Goal: Find specific page/section: Find specific page/section

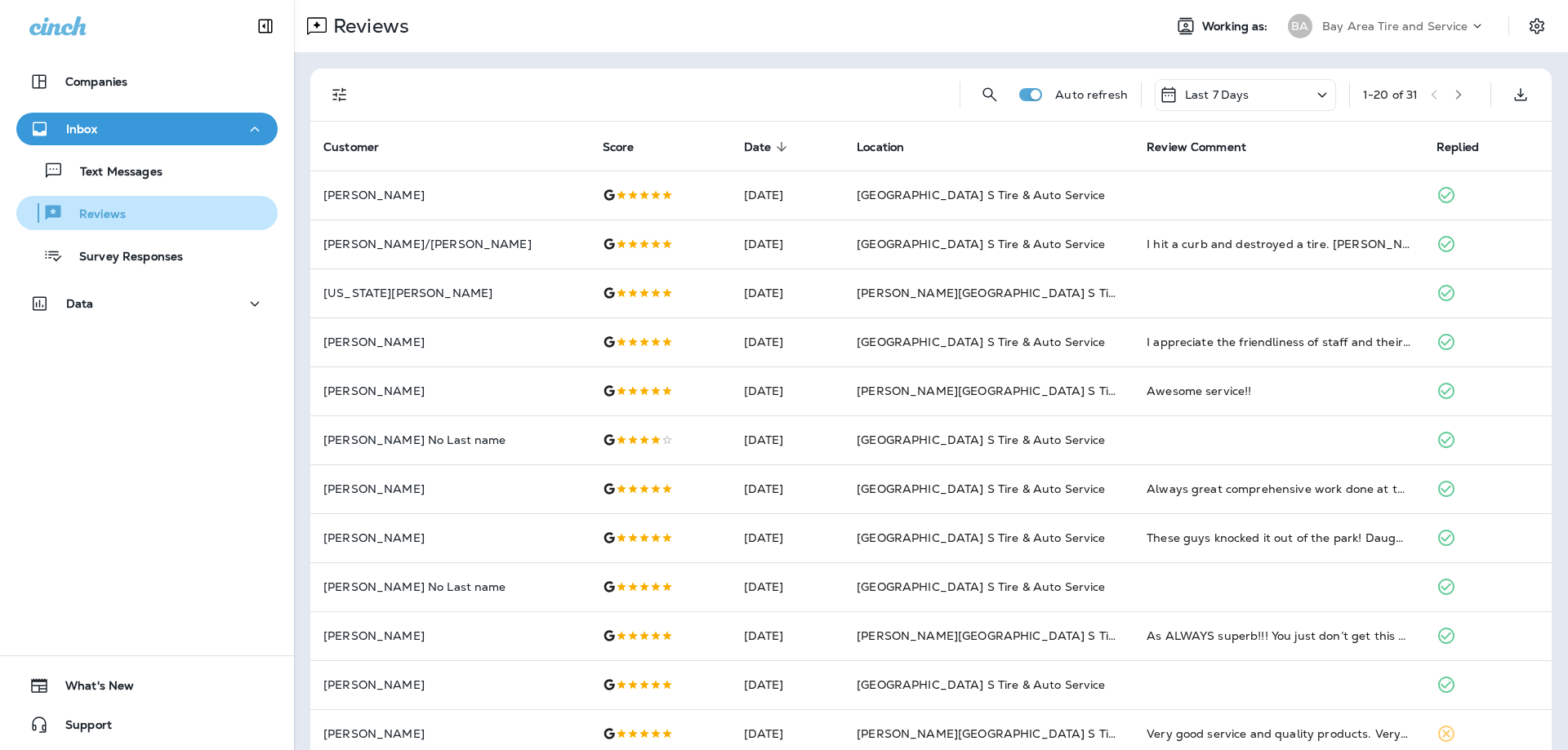
click at [109, 220] on p "Reviews" at bounding box center [94, 215] width 63 height 16
click at [105, 207] on p "Reviews" at bounding box center [94, 215] width 63 height 16
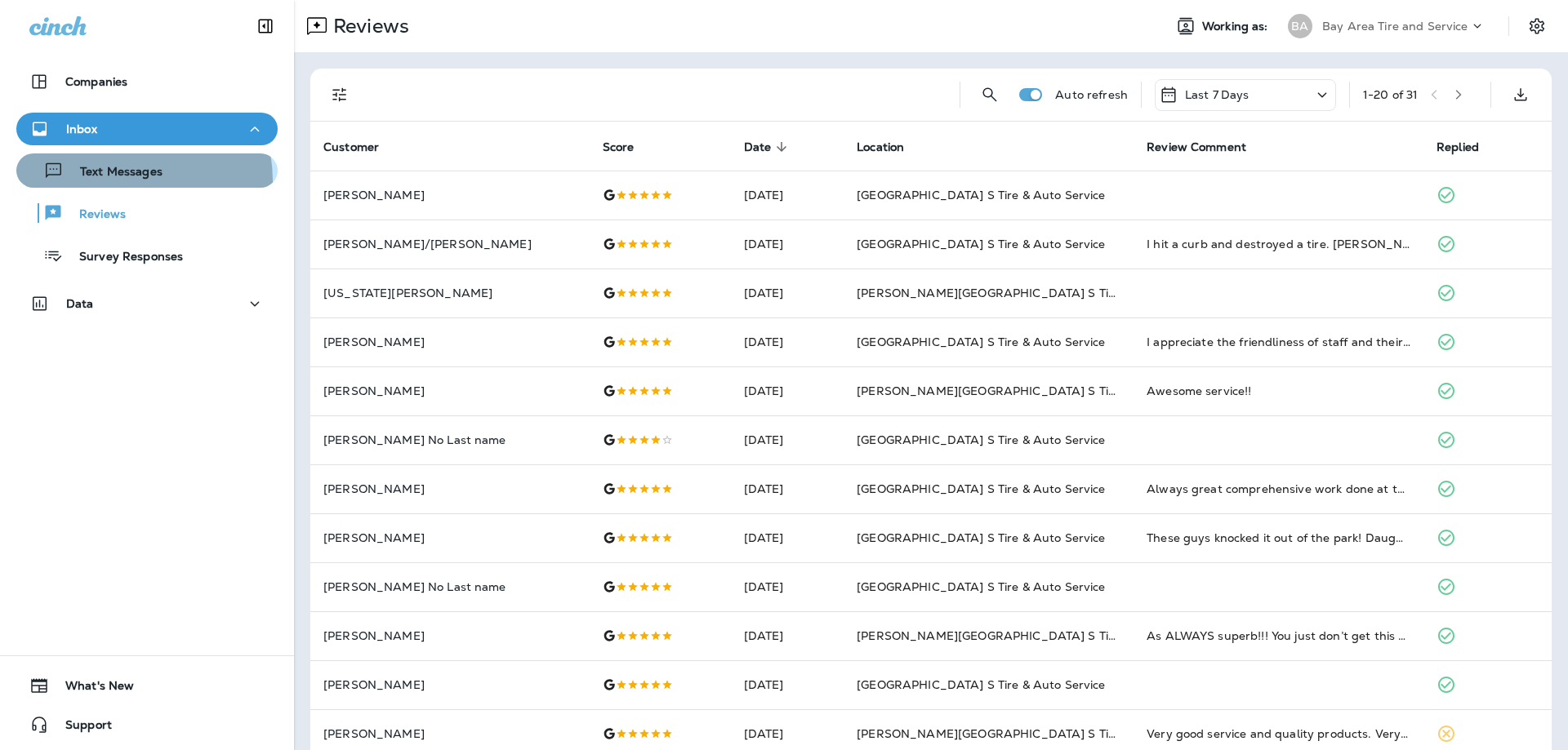
click at [111, 181] on div "Text Messages" at bounding box center [92, 171] width 139 height 24
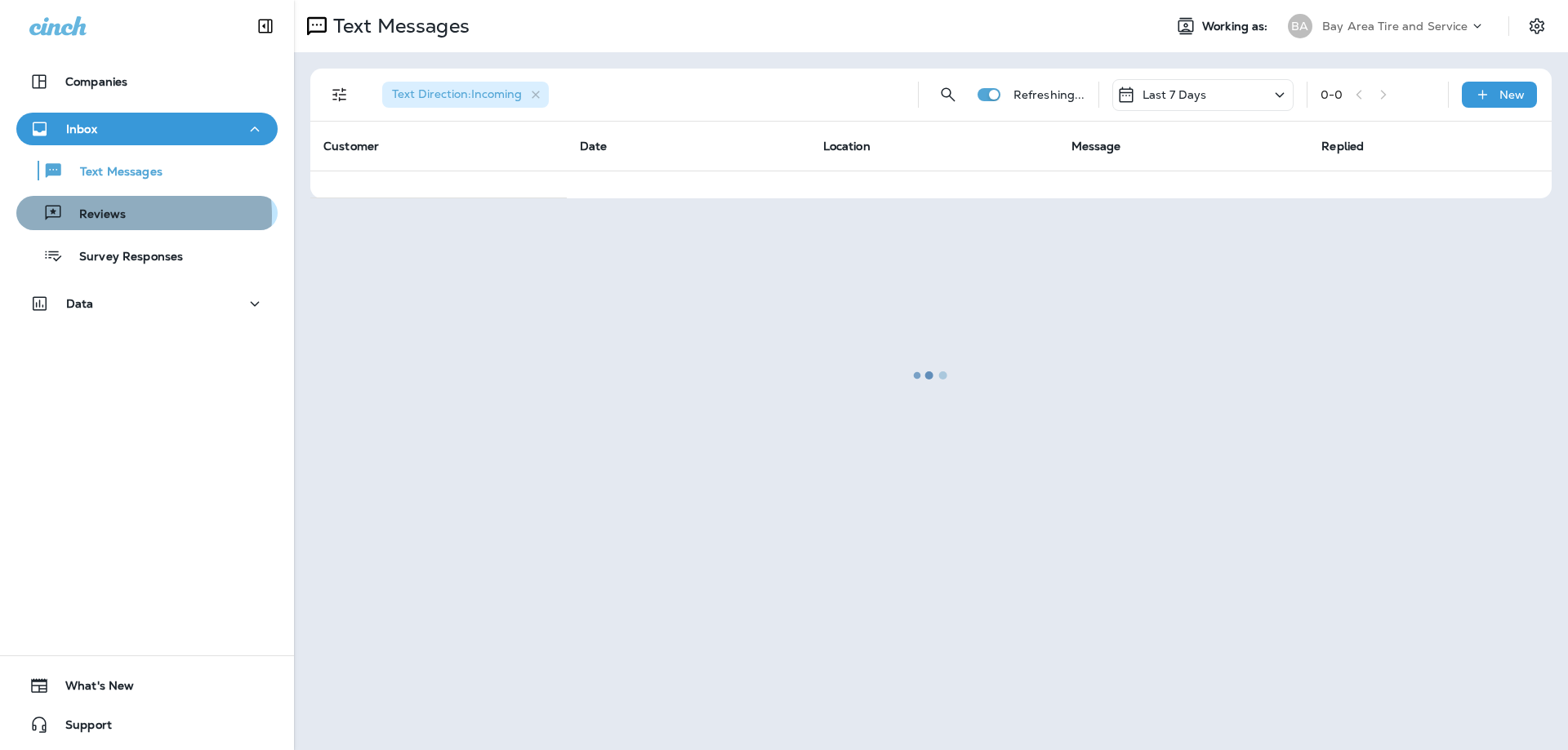
click at [102, 216] on p "Reviews" at bounding box center [94, 215] width 63 height 16
